Goal: Task Accomplishment & Management: Complete application form

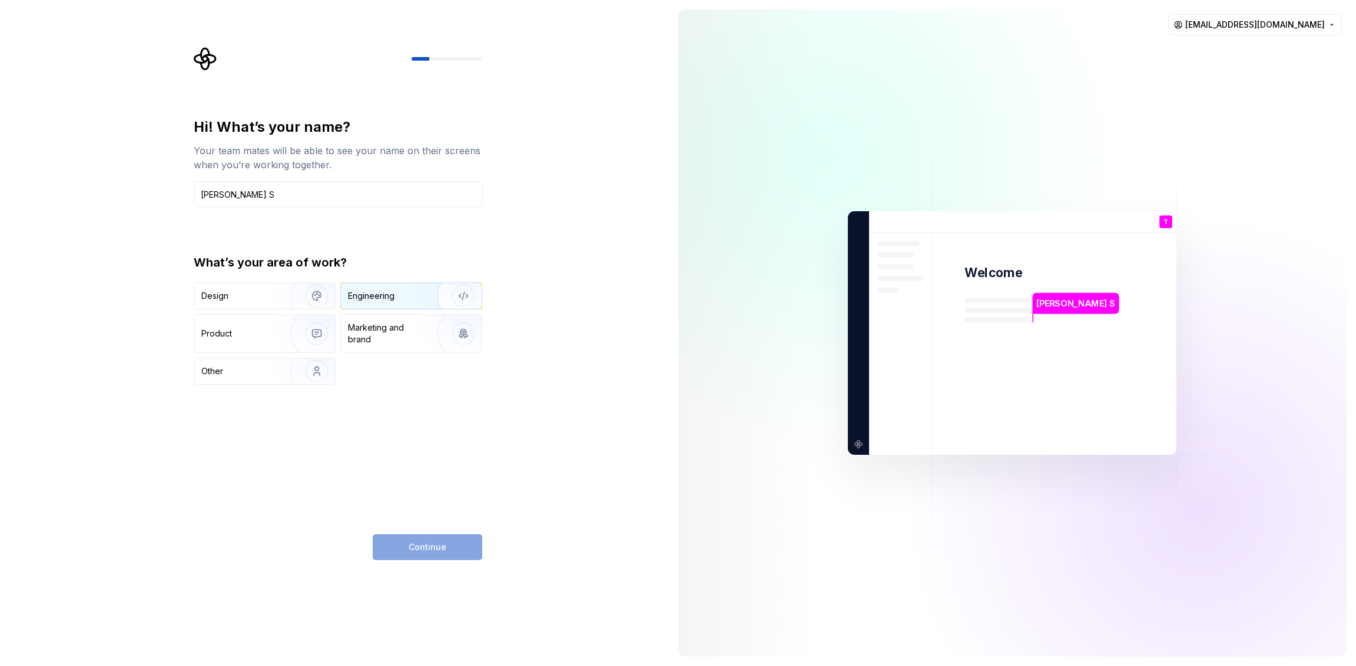
type input "[PERSON_NAME] S"
drag, startPoint x: 384, startPoint y: 302, endPoint x: 371, endPoint y: 318, distance: 20.9
click at [378, 311] on div "Design Engineering Product Marketing and brand Other" at bounding box center [338, 334] width 288 height 102
drag, startPoint x: 267, startPoint y: 345, endPoint x: 273, endPoint y: 339, distance: 9.2
click at [268, 344] on div "Product" at bounding box center [264, 334] width 141 height 38
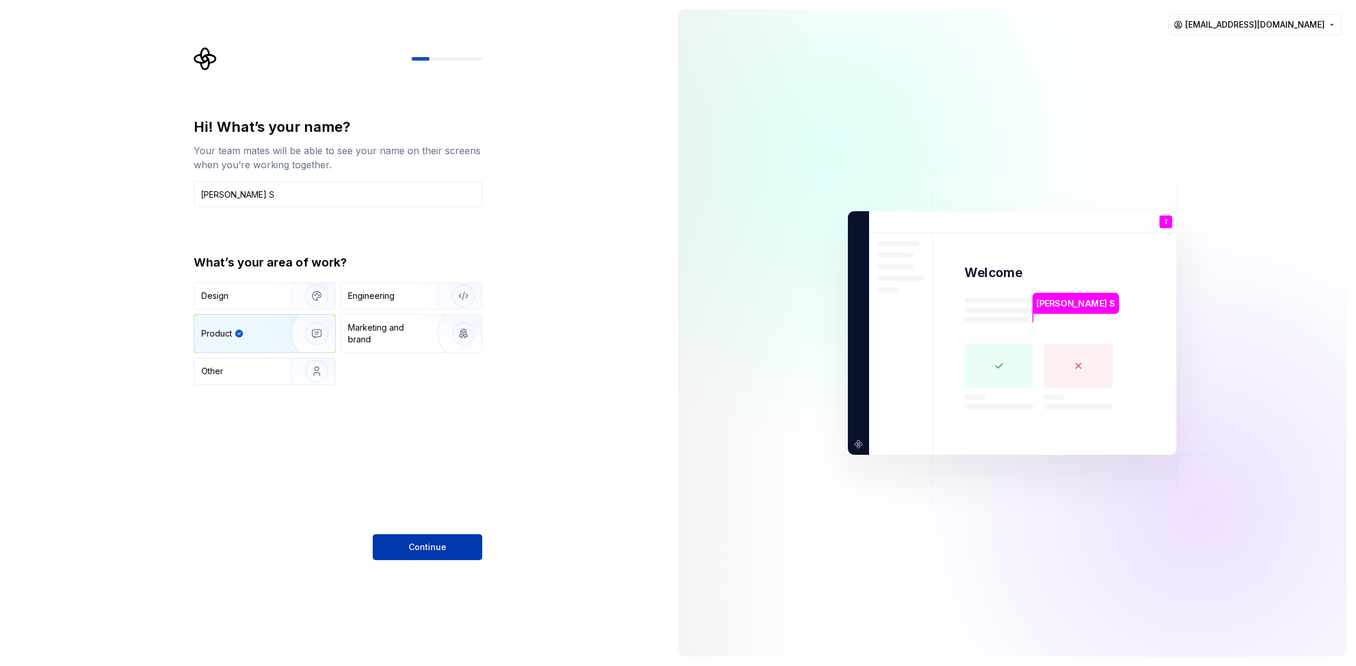
click at [461, 557] on button "Continue" at bounding box center [427, 547] width 109 height 26
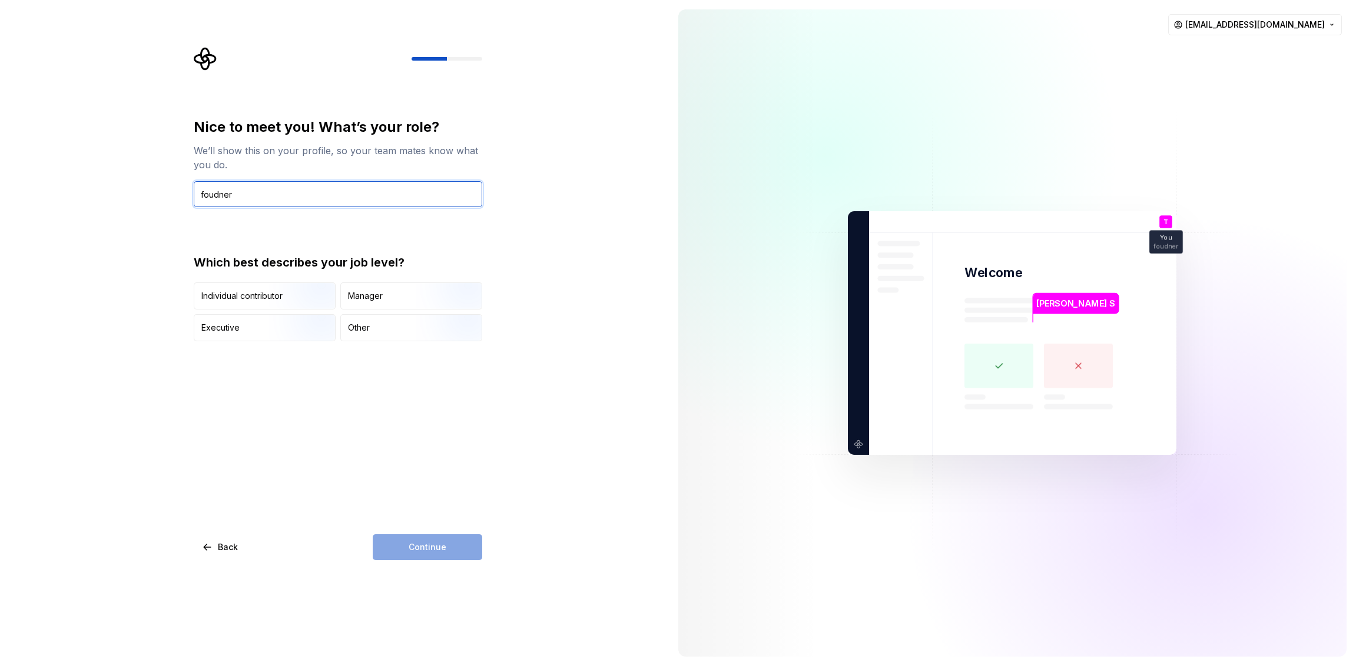
type input "founder"
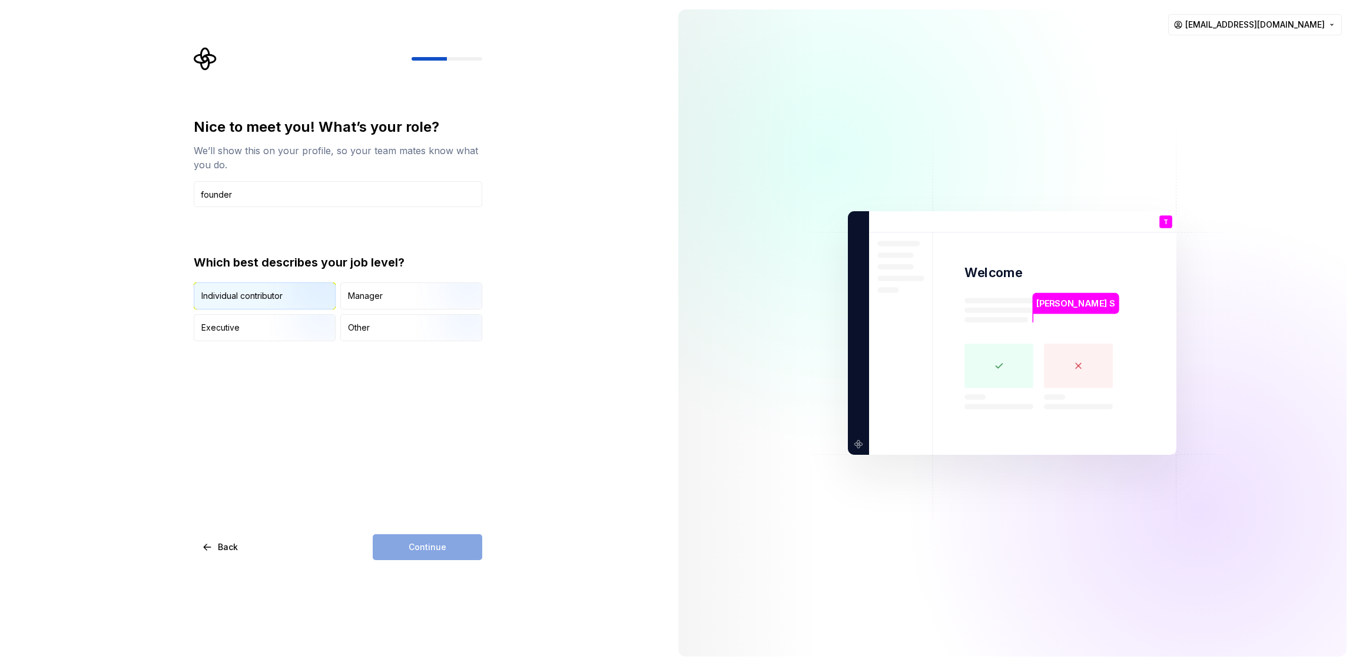
drag, startPoint x: 422, startPoint y: 490, endPoint x: 278, endPoint y: 298, distance: 240.0
click at [278, 298] on img "button" at bounding box center [306, 310] width 75 height 79
click at [260, 330] on div "Executive" at bounding box center [264, 328] width 141 height 26
click at [448, 547] on button "Continue" at bounding box center [427, 547] width 109 height 26
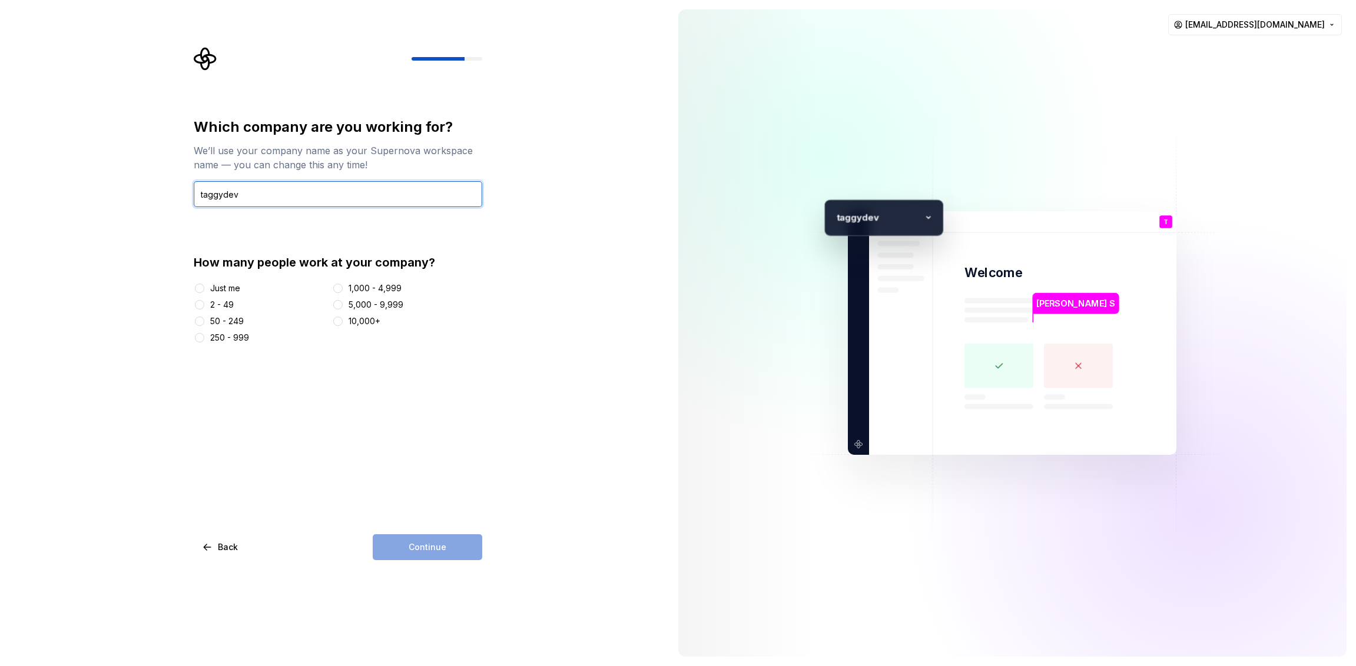
type input "taggydev"
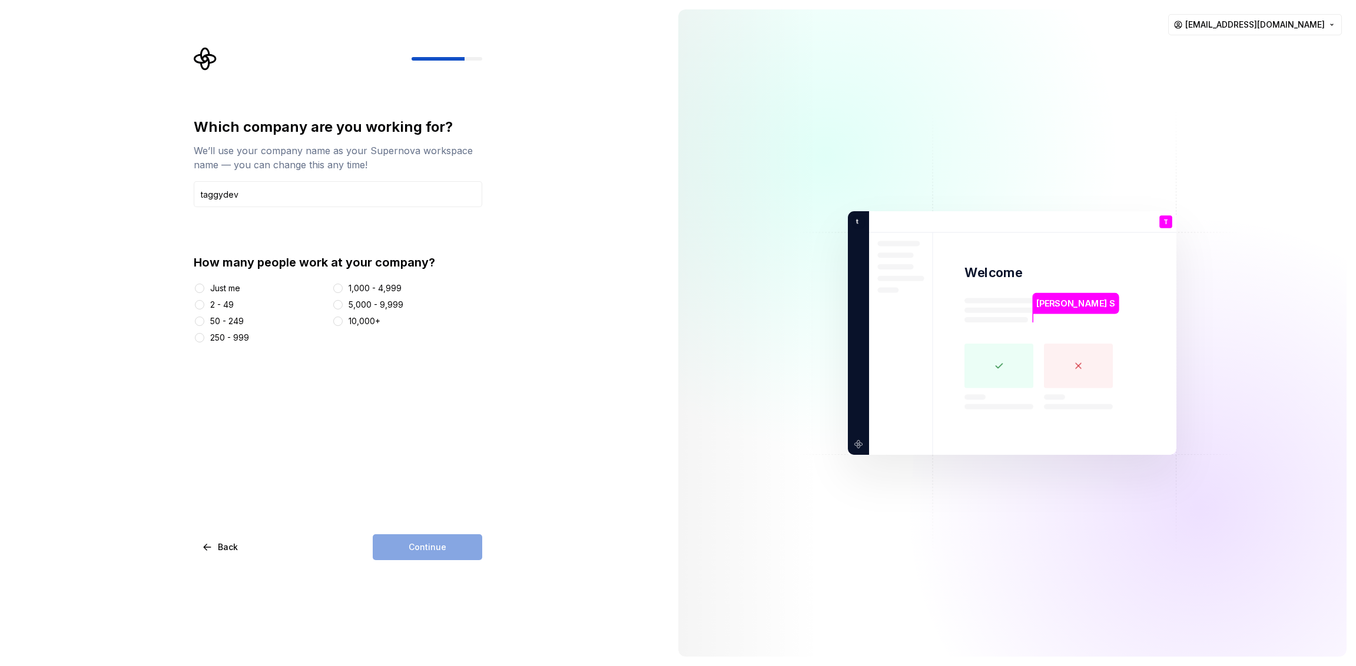
click at [224, 287] on div "Just me" at bounding box center [225, 289] width 30 height 12
click at [204, 287] on button "Just me" at bounding box center [199, 288] width 9 height 9
click at [437, 546] on span "Continue" at bounding box center [427, 547] width 38 height 12
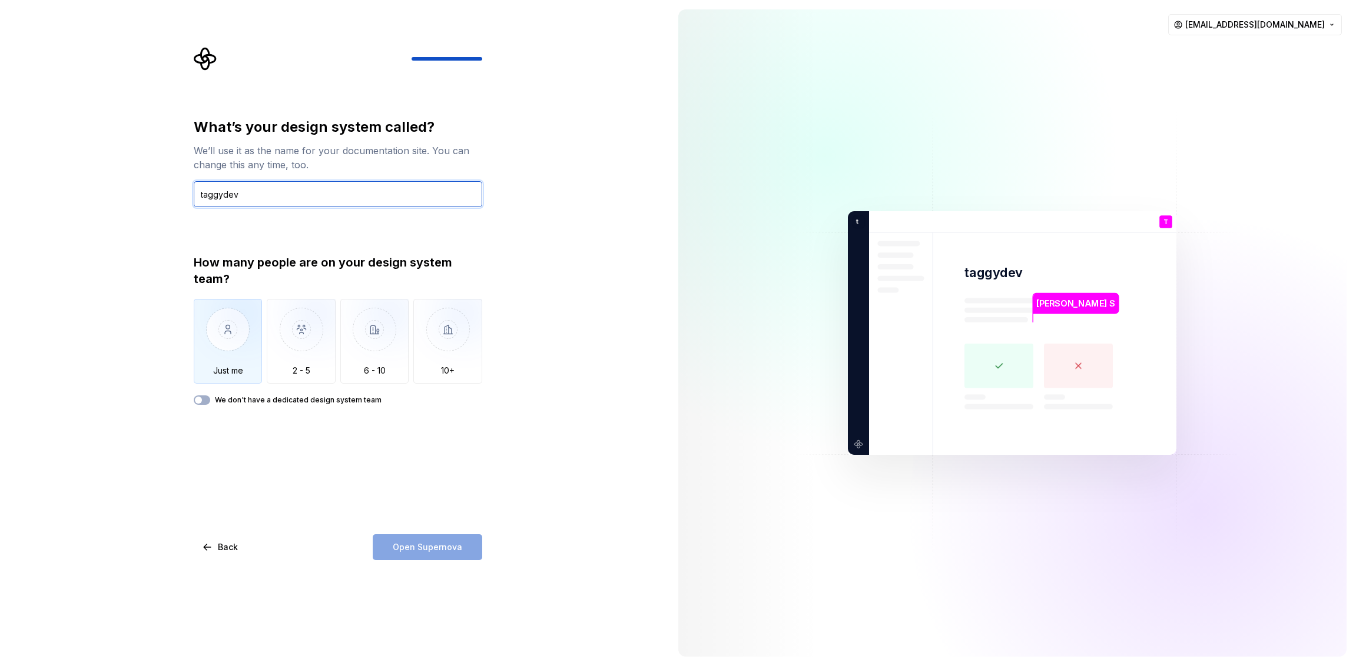
type input "taggydev"
drag, startPoint x: 221, startPoint y: 347, endPoint x: 228, endPoint y: 360, distance: 14.7
click at [221, 347] on img "button" at bounding box center [228, 338] width 69 height 79
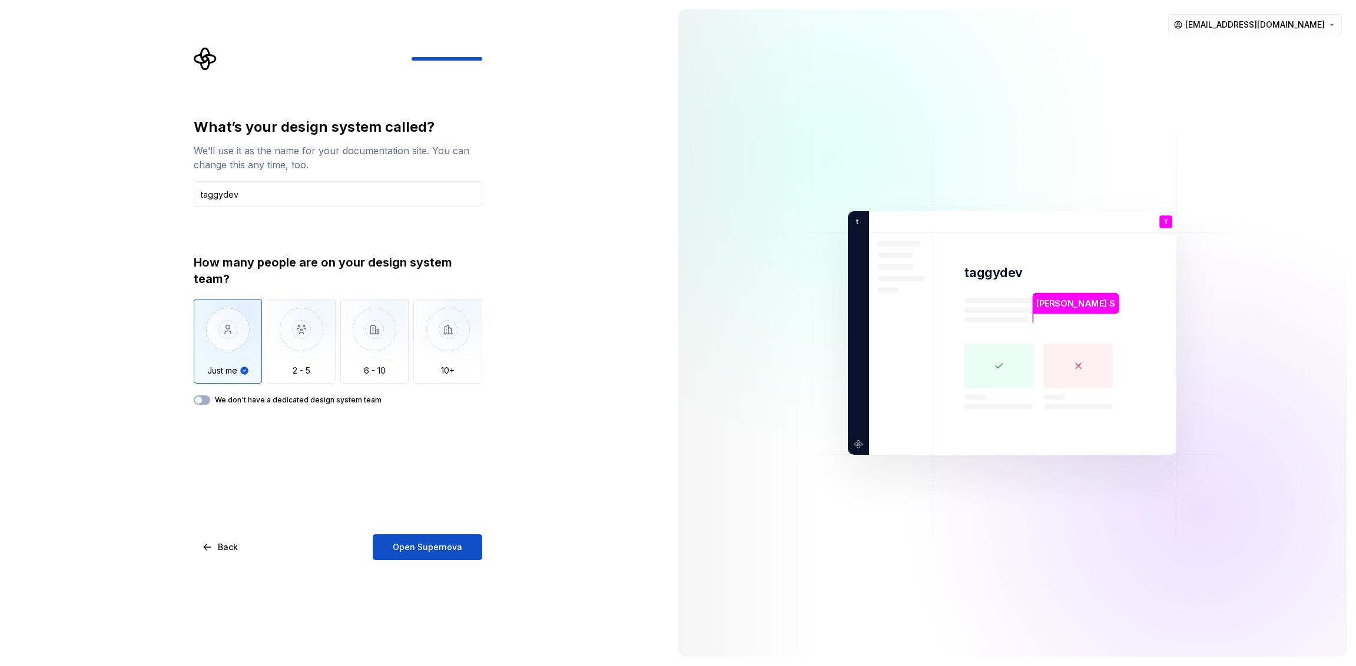
click at [397, 565] on div "What’s your design system called? We’ll use it as the name for your documentati…" at bounding box center [334, 333] width 669 height 666
click at [414, 546] on span "Open Supernova" at bounding box center [427, 547] width 69 height 12
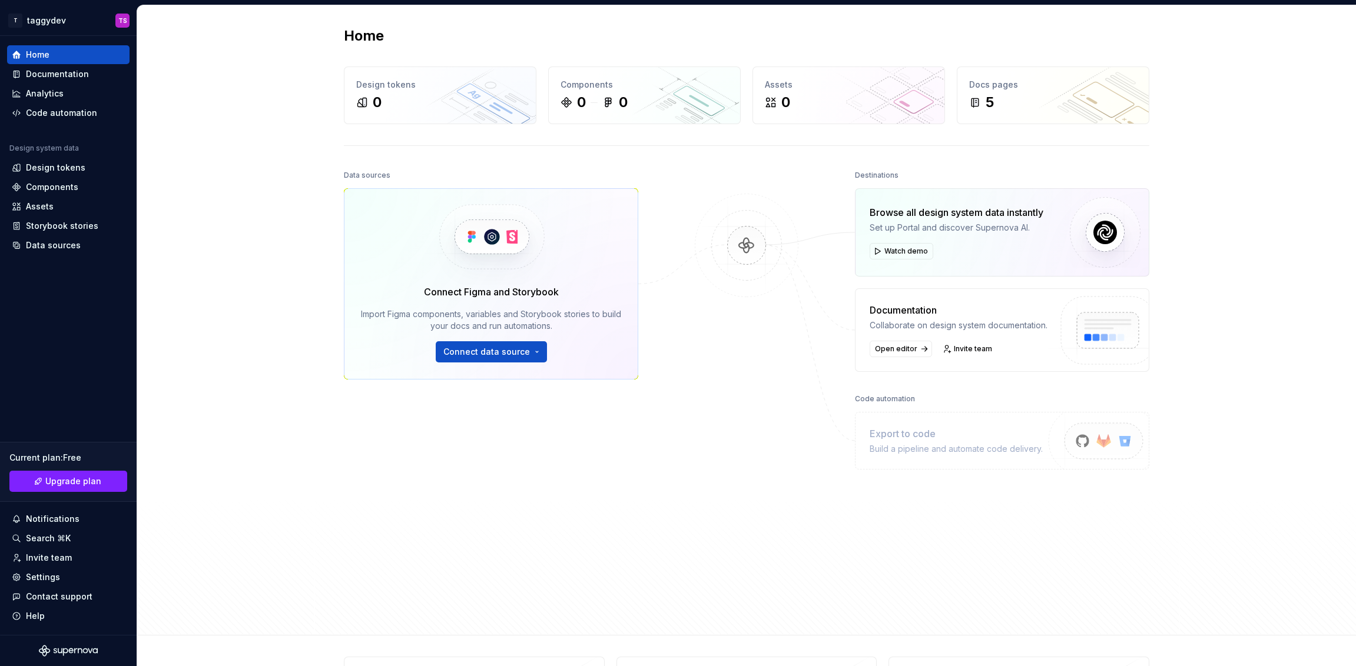
scroll to position [1, 0]
click at [70, 72] on div "Documentation" at bounding box center [57, 74] width 63 height 12
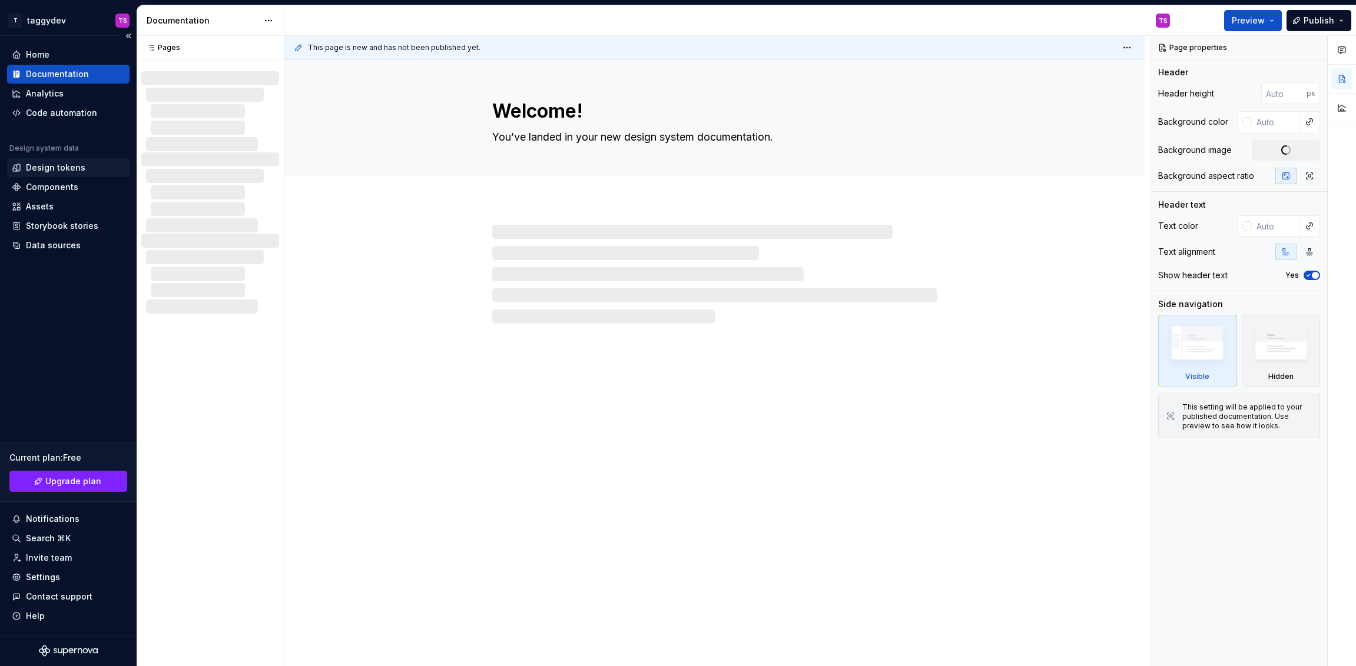
type textarea "*"
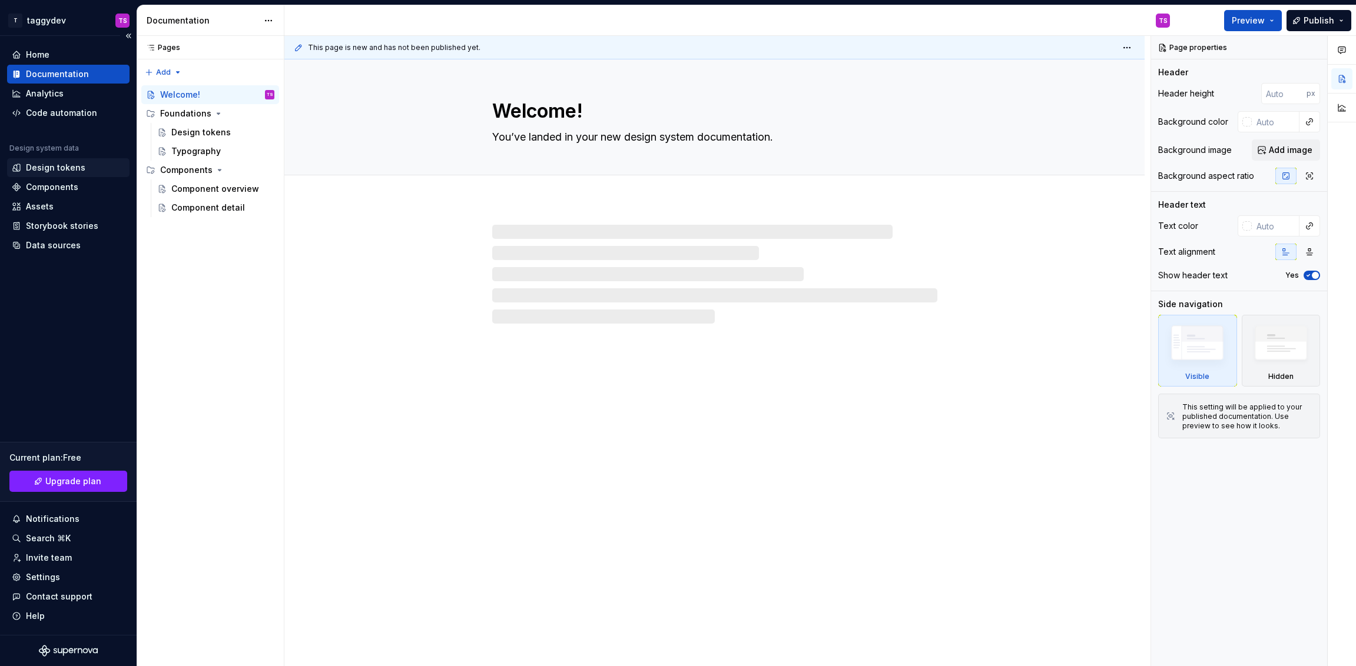
click at [81, 162] on div "Design tokens" at bounding box center [55, 168] width 59 height 12
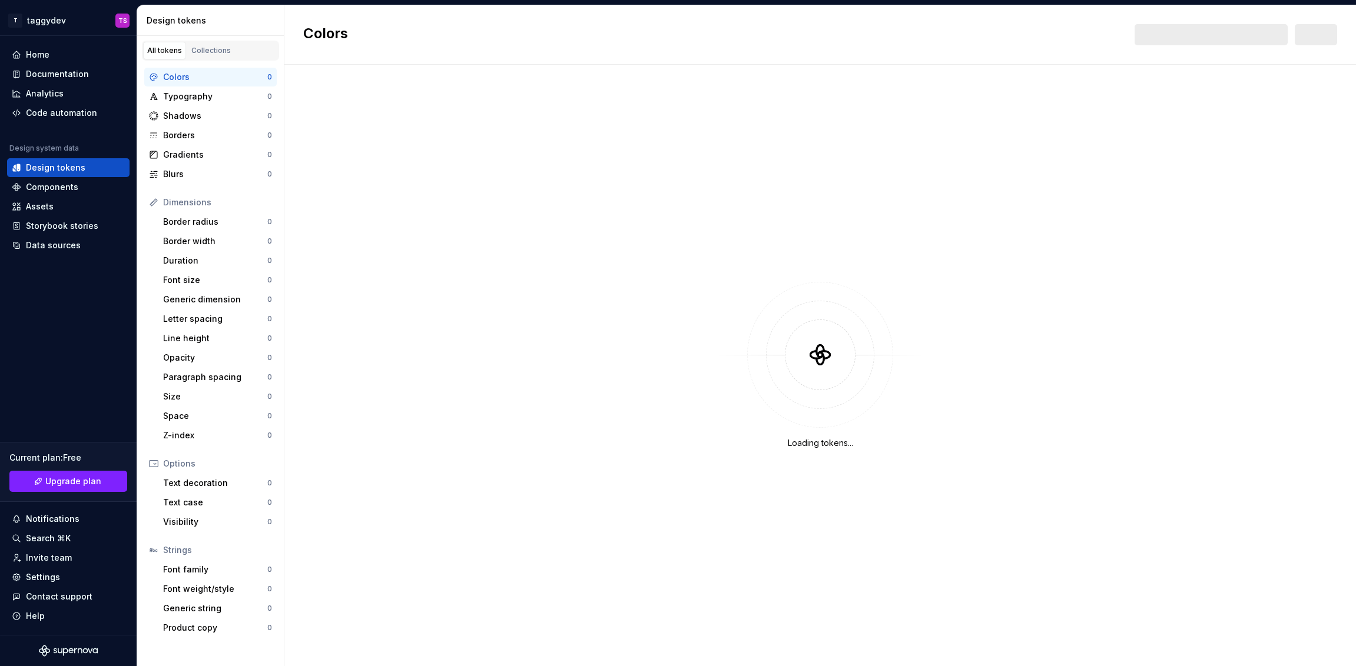
click at [182, 78] on div "Colors" at bounding box center [215, 77] width 104 height 12
